Goal: Task Accomplishment & Management: Use online tool/utility

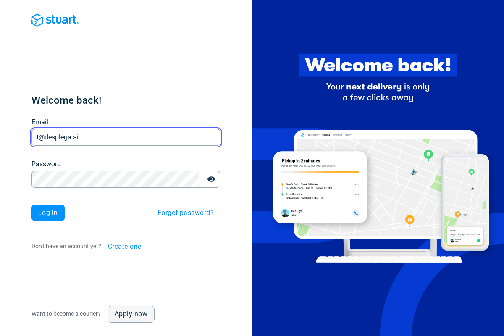
type input "t@desplega.ai"
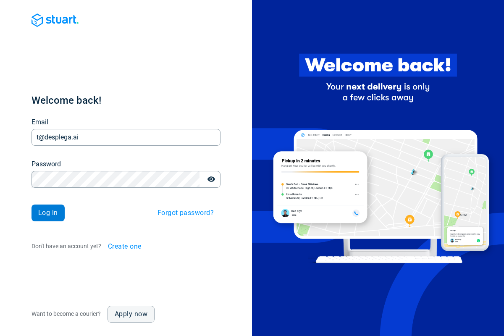
click at [48, 213] on span "Log in" at bounding box center [48, 213] width 20 height 7
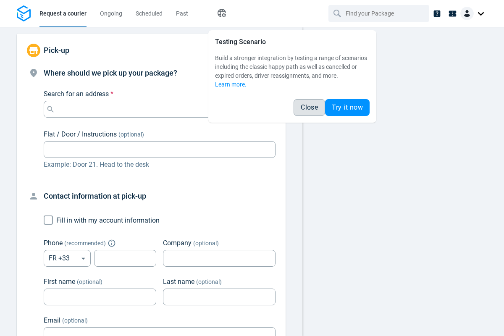
click at [309, 108] on span "Close" at bounding box center [309, 107] width 17 height 7
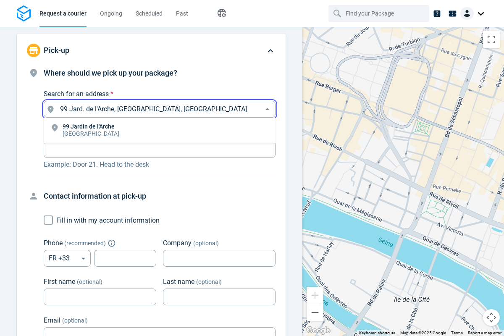
click at [160, 131] on li "[STREET_ADDRESS]" at bounding box center [160, 130] width 232 height 19
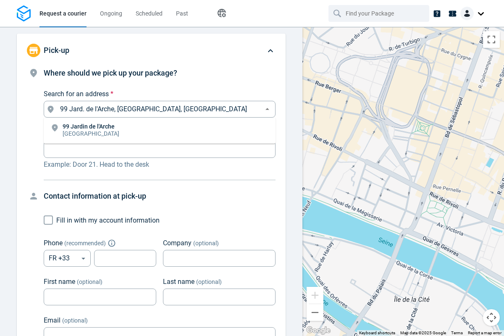
type input "99 Jard. de l'Arche, [GEOGRAPHIC_DATA], [GEOGRAPHIC_DATA]"
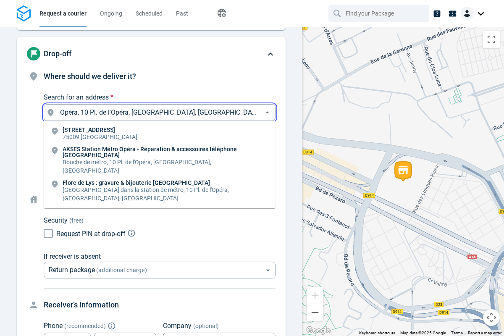
click at [160, 134] on li "[STREET_ADDRESS]" at bounding box center [160, 133] width 232 height 19
type input "10 Pl. de l'Opéra, [GEOGRAPHIC_DATA], [GEOGRAPHIC_DATA]"
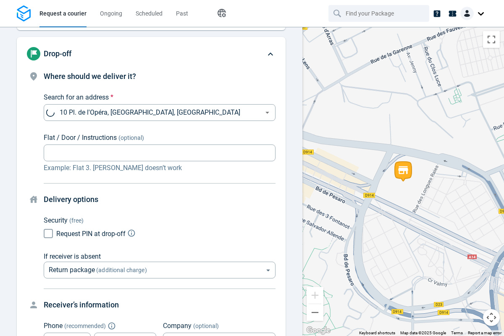
click at [160, 182] on body "Request a courier Ongoing Scheduled Past Happy Path Pick-up 99 Jard. de l'Arche…" at bounding box center [252, 168] width 504 height 336
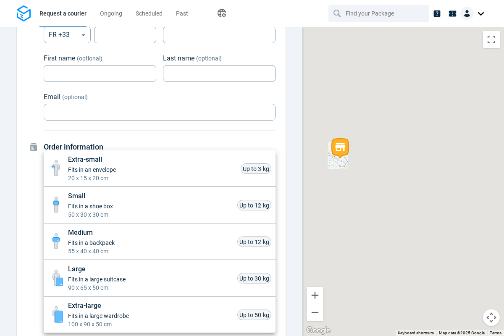
click at [160, 205] on li "Small Fits in a shoe box 50 x 30 x 30 cm Up to 12 kg" at bounding box center [160, 205] width 232 height 37
type input "small"
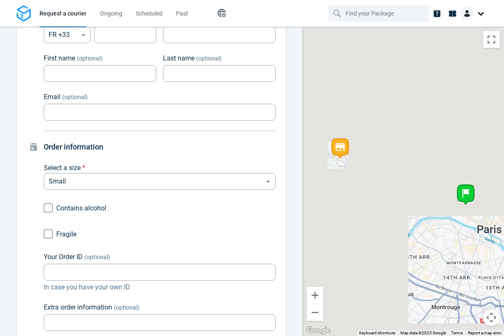
click at [48, 234] on div "Extra-small Fits in an envelope 20 x 15 x 20 cm Up to 3 kg Small Fits in a shoe…" at bounding box center [252, 169] width 504 height 333
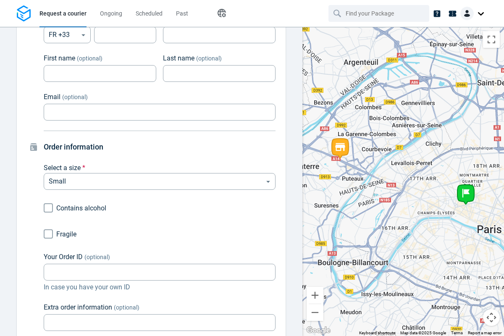
click at [48, 234] on input "Fragile" at bounding box center [48, 234] width 16 height 16
checkbox input "true"
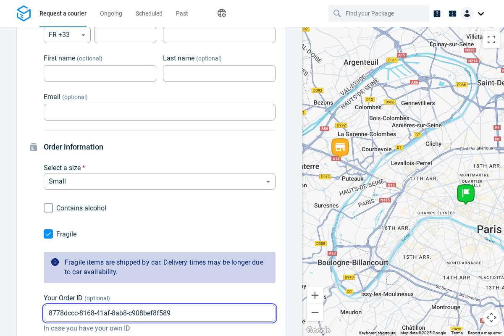
type input "8778dccc-8168-41af-8ab8-c908bef8f589"
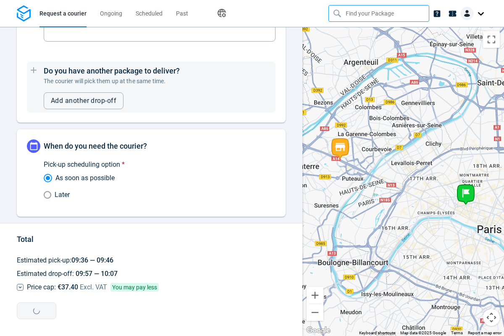
type input "8778dccc-8168-41af-8ab8-c908bef8f589"
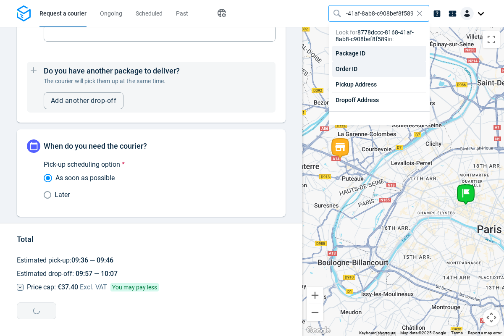
click at [380, 69] on div "Order ID" at bounding box center [380, 69] width 94 height 16
